Goal: Use online tool/utility: Utilize a website feature to perform a specific function

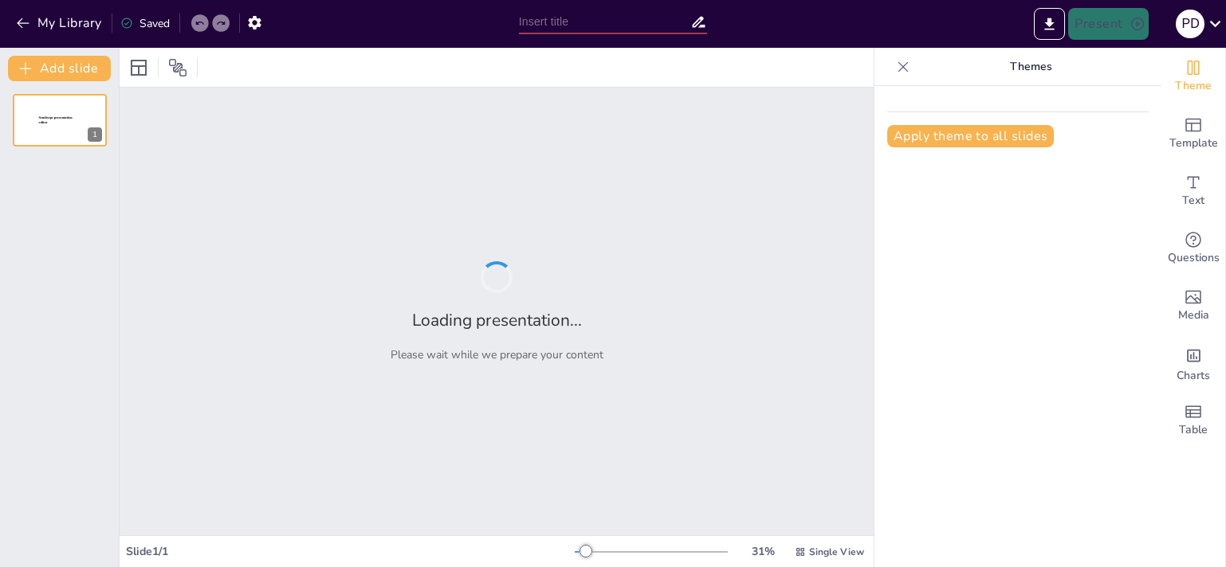
type input "A Word Szövegszerkesztés Alapjai: Formázási Technikai Ismeretek"
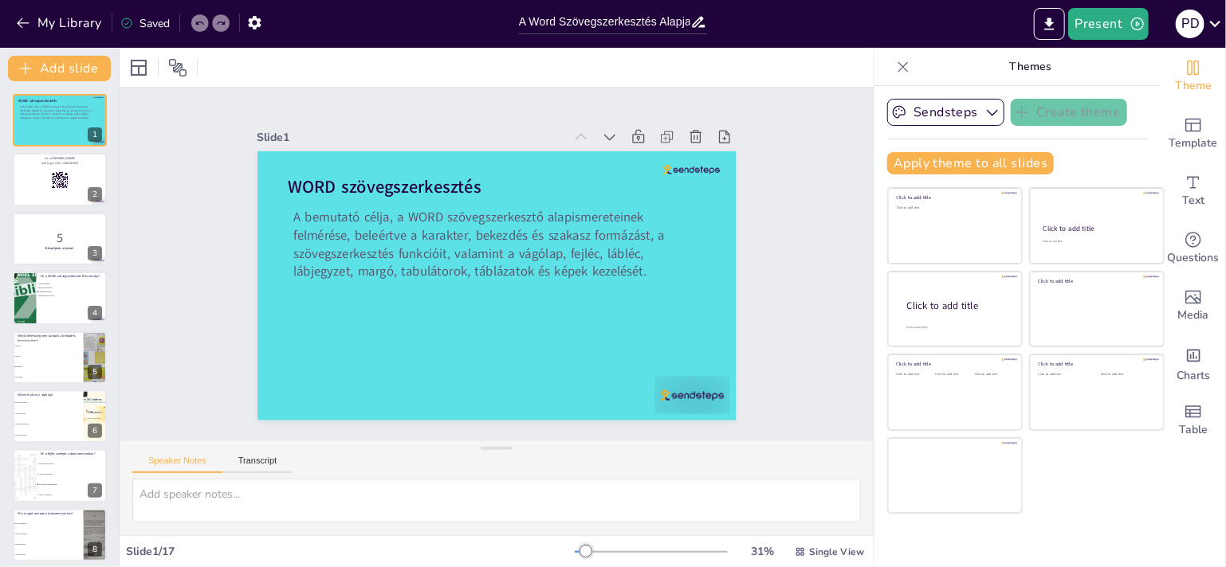
checkbox input "true"
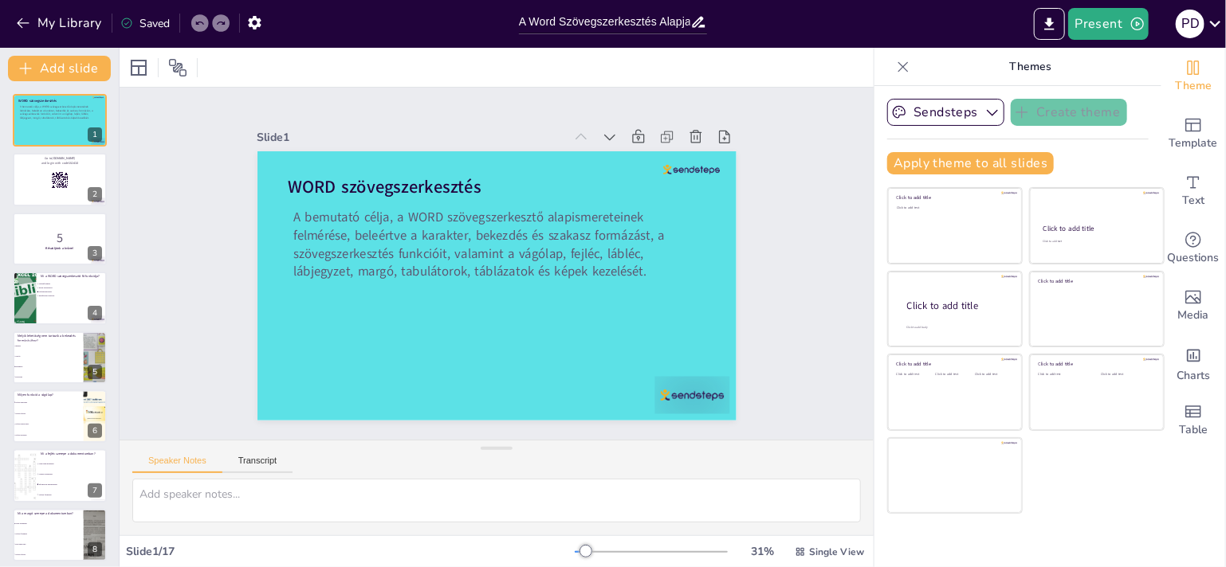
checkbox input "true"
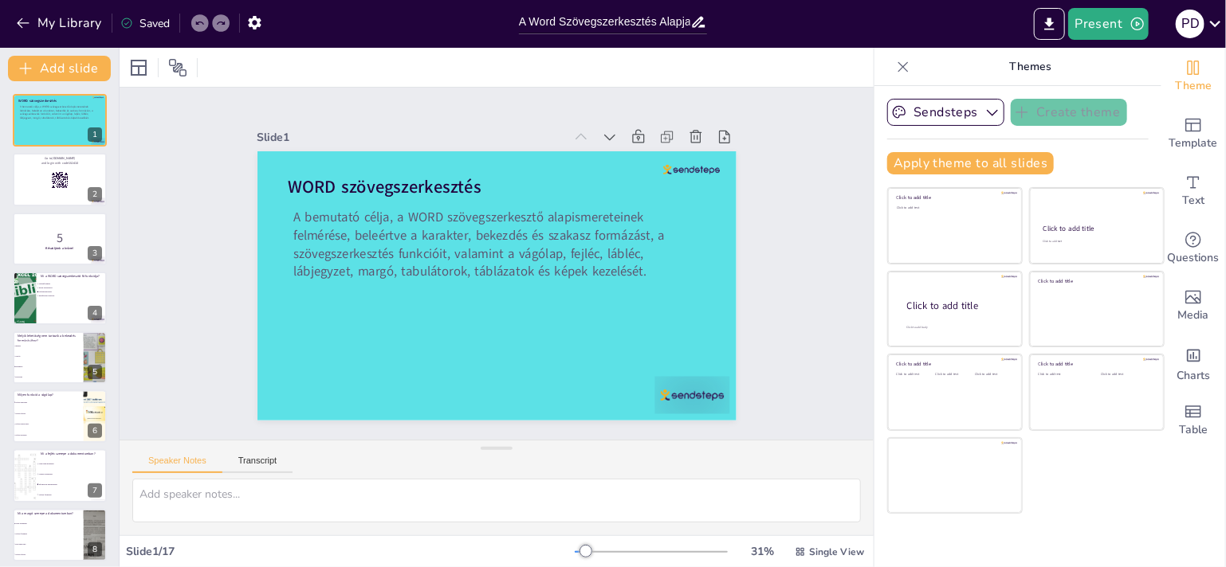
checkbox input "true"
click at [1132, 25] on icon "button" at bounding box center [1137, 24] width 16 height 16
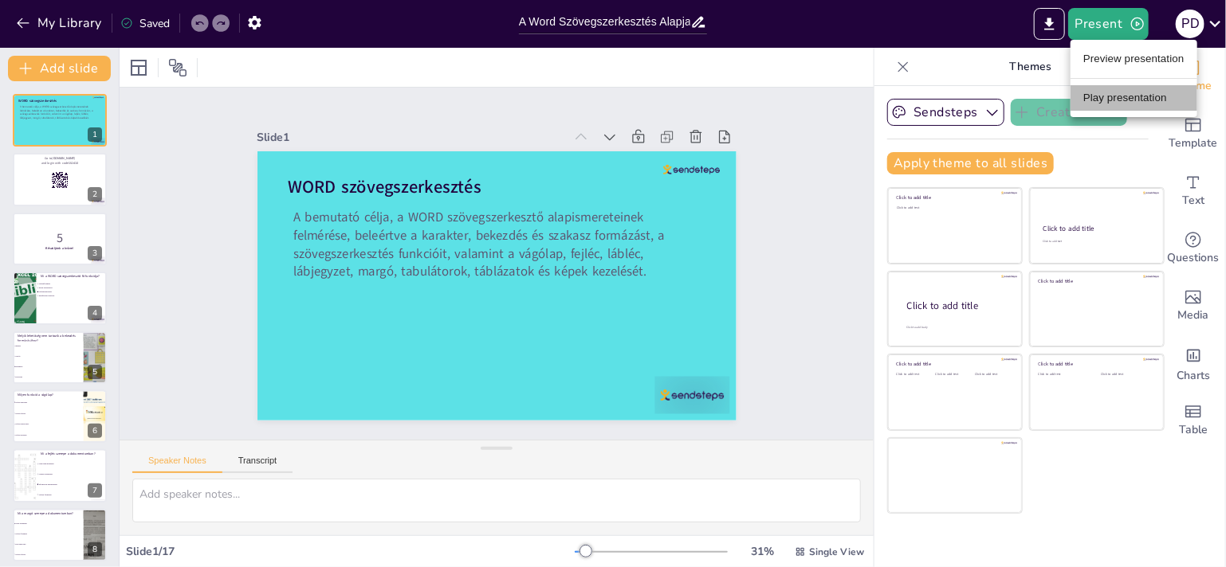
click at [1109, 100] on li "Play presentation" at bounding box center [1133, 98] width 127 height 26
